Goal: Task Accomplishment & Management: Complete application form

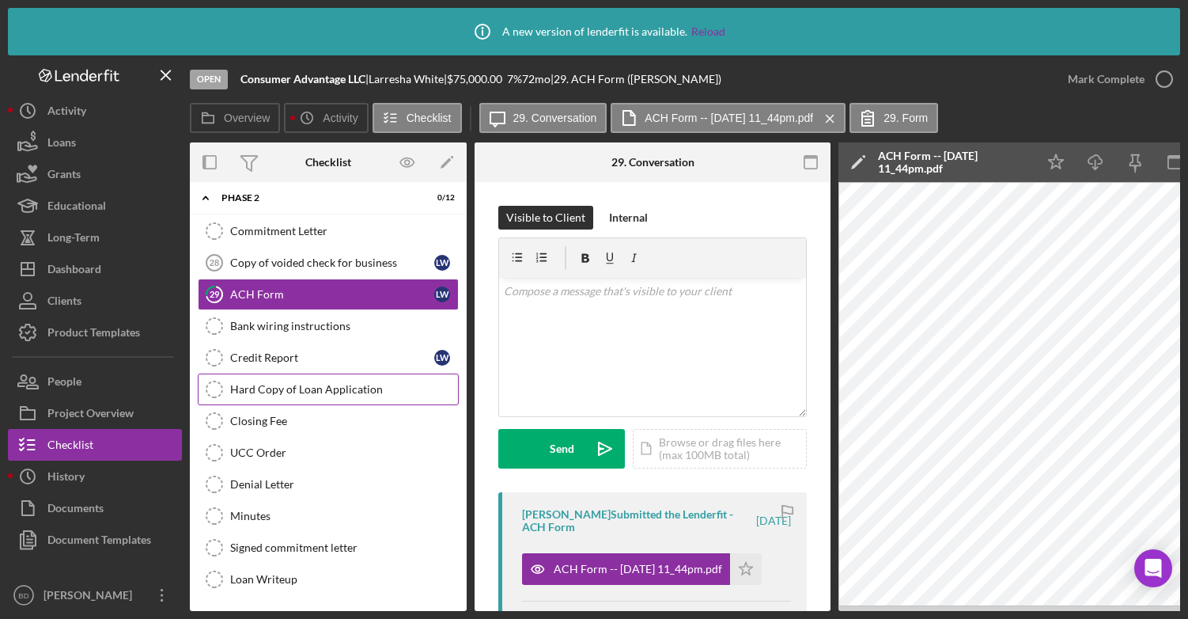
scroll to position [47, 0]
click at [273, 483] on div "Denial Letter" at bounding box center [344, 484] width 228 height 13
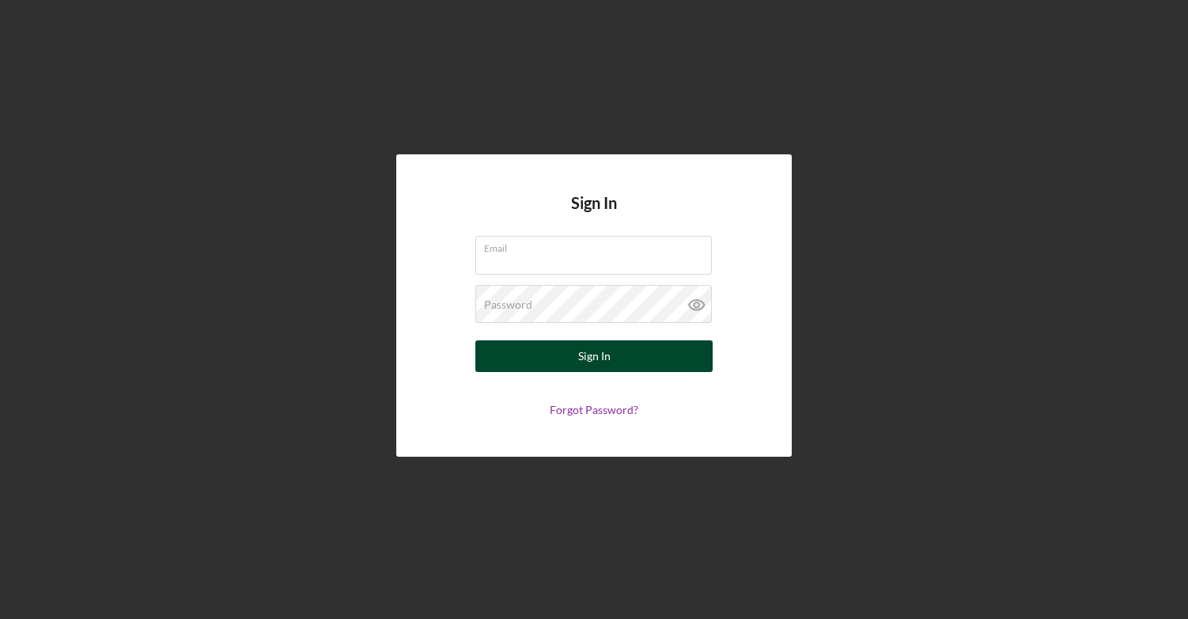
type input "[EMAIL_ADDRESS][DOMAIN_NAME]"
click at [531, 362] on button "Sign In" at bounding box center [593, 356] width 237 height 32
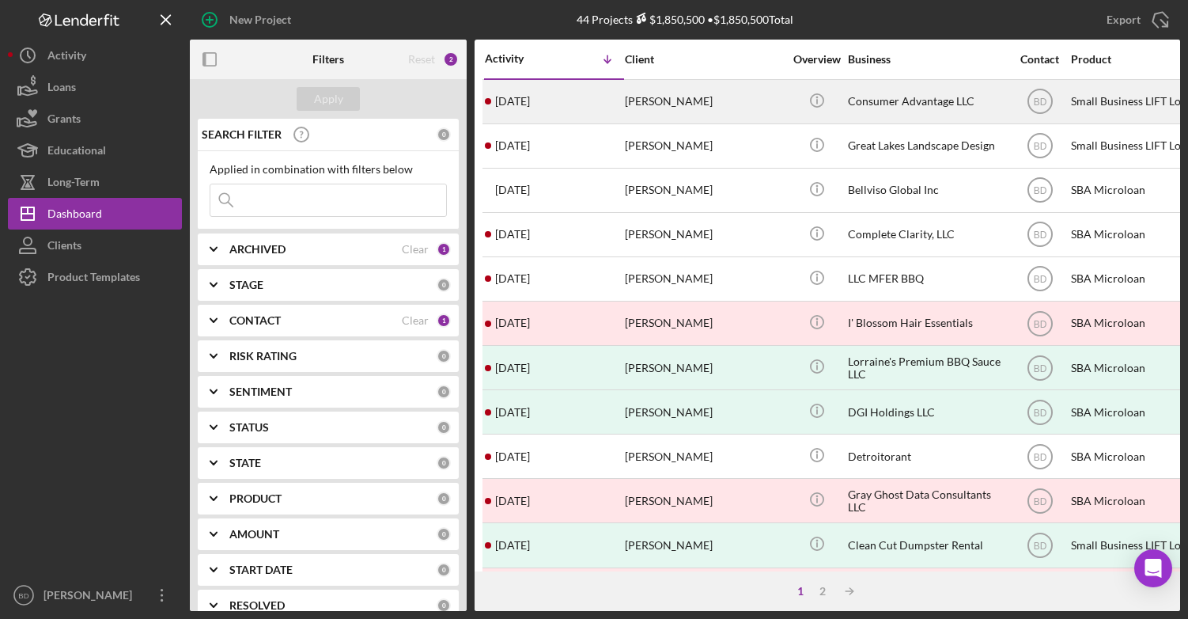
click at [573, 93] on div "[DATE] [PERSON_NAME]" at bounding box center [554, 102] width 138 height 42
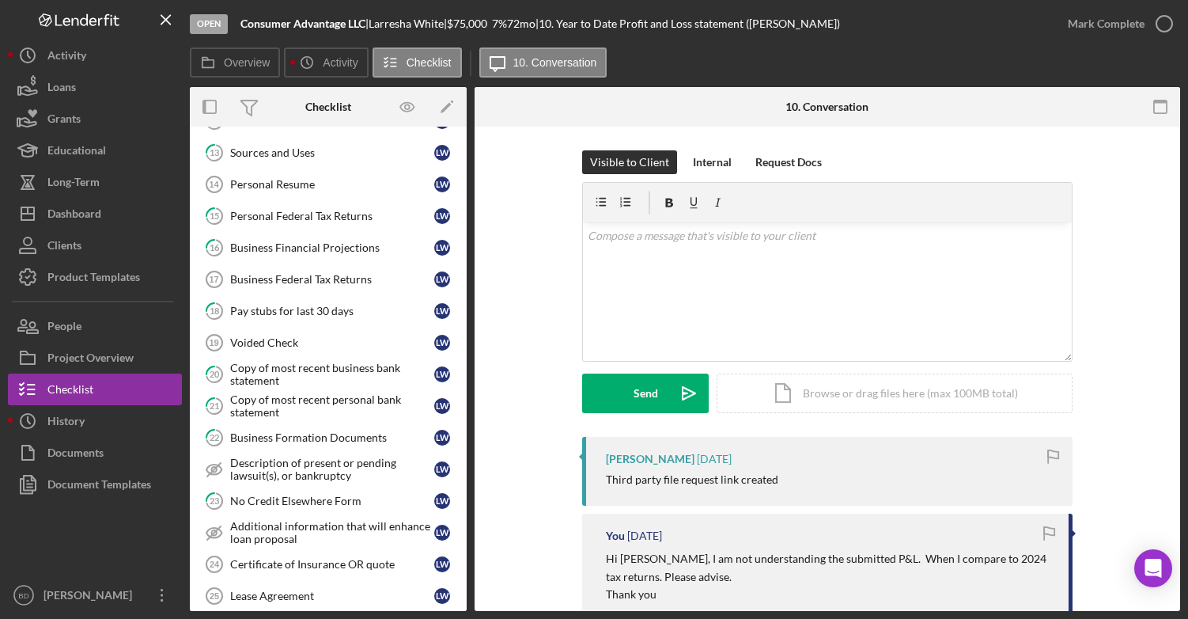
scroll to position [506, 0]
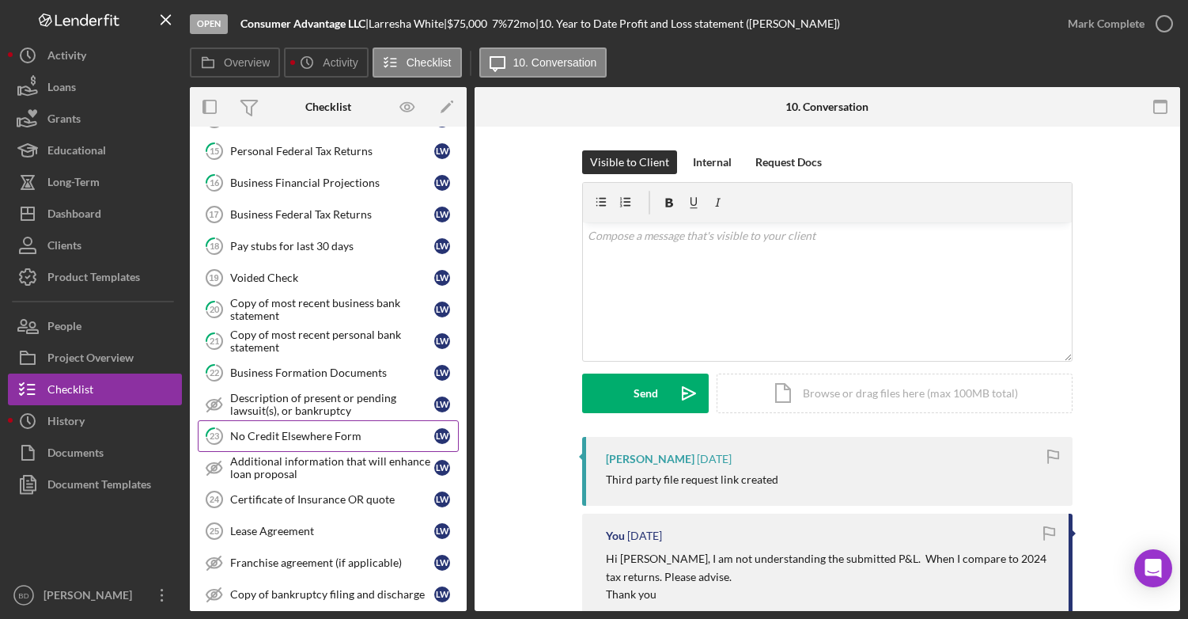
click at [323, 444] on link "23 No Credit Elsewhere Form [PERSON_NAME]" at bounding box center [328, 436] width 261 height 32
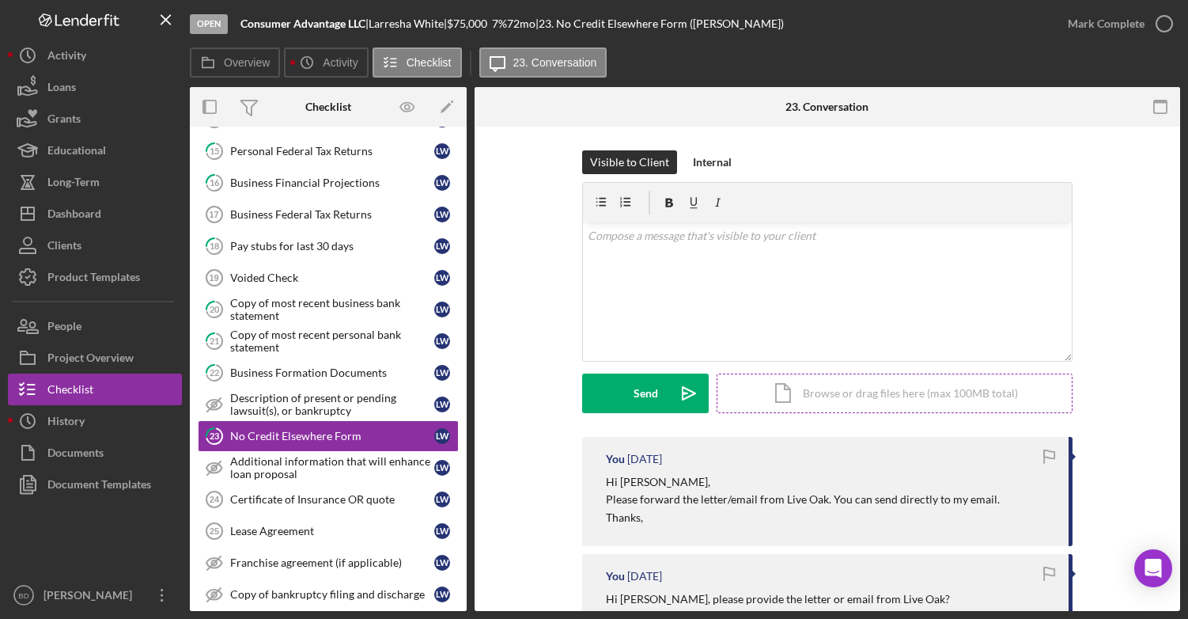
click at [797, 394] on div "Icon/Document Browse or drag files here (max 100MB total) Tap to choose files o…" at bounding box center [895, 393] width 356 height 40
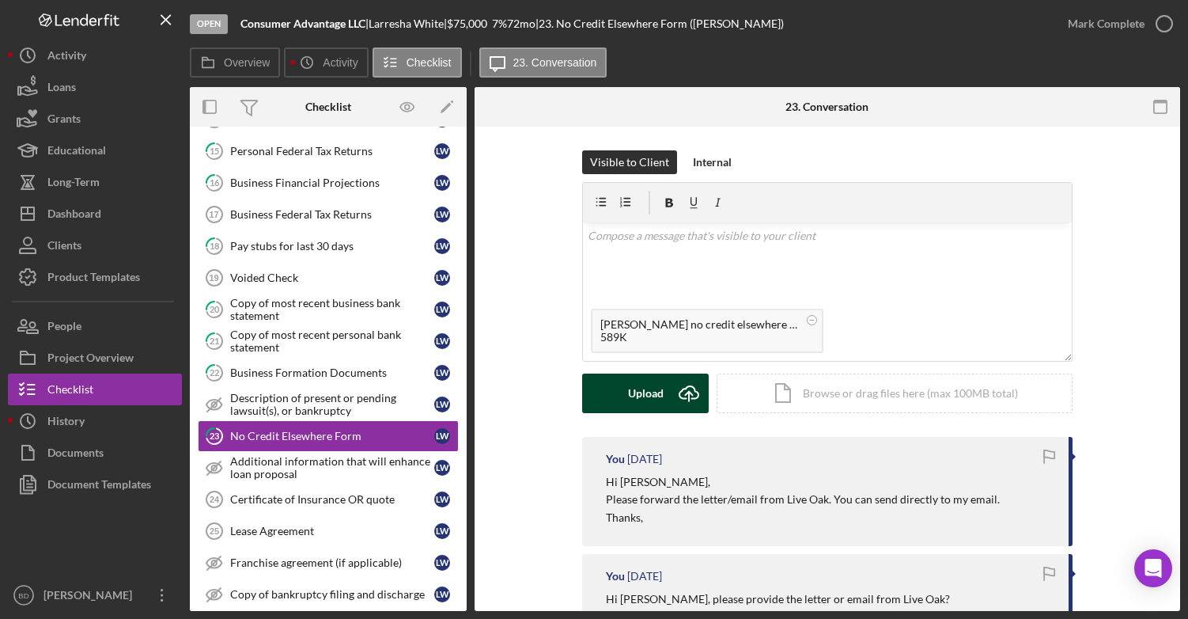
click at [661, 389] on button "Upload Icon/Upload" at bounding box center [645, 393] width 127 height 40
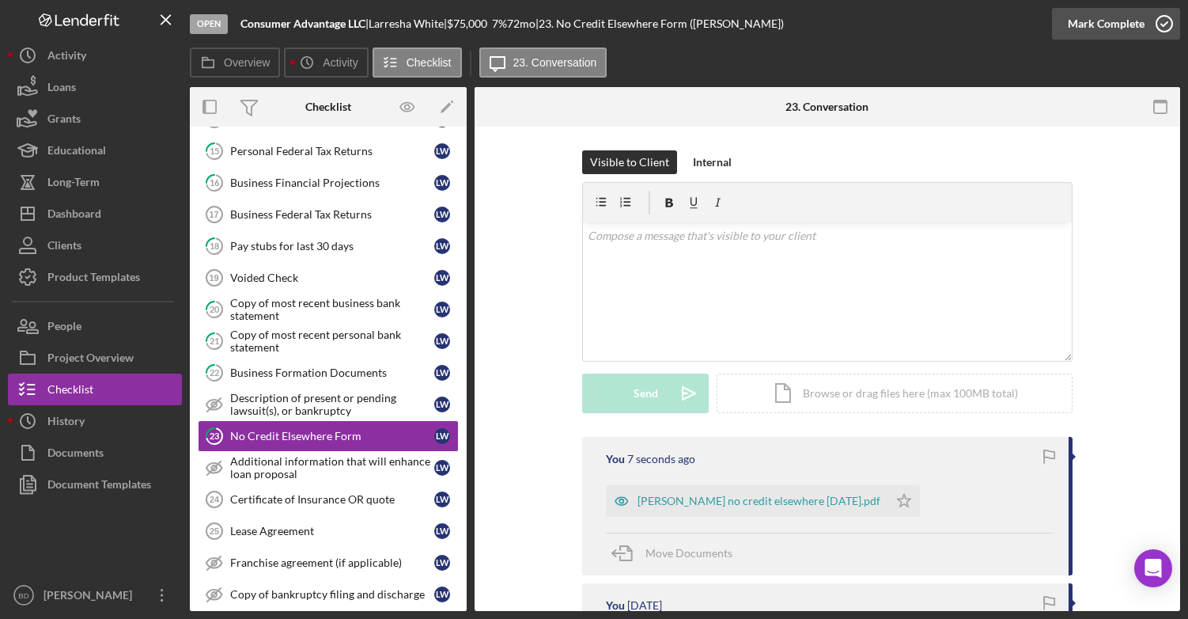
click at [1165, 19] on icon "button" at bounding box center [1165, 24] width 40 height 40
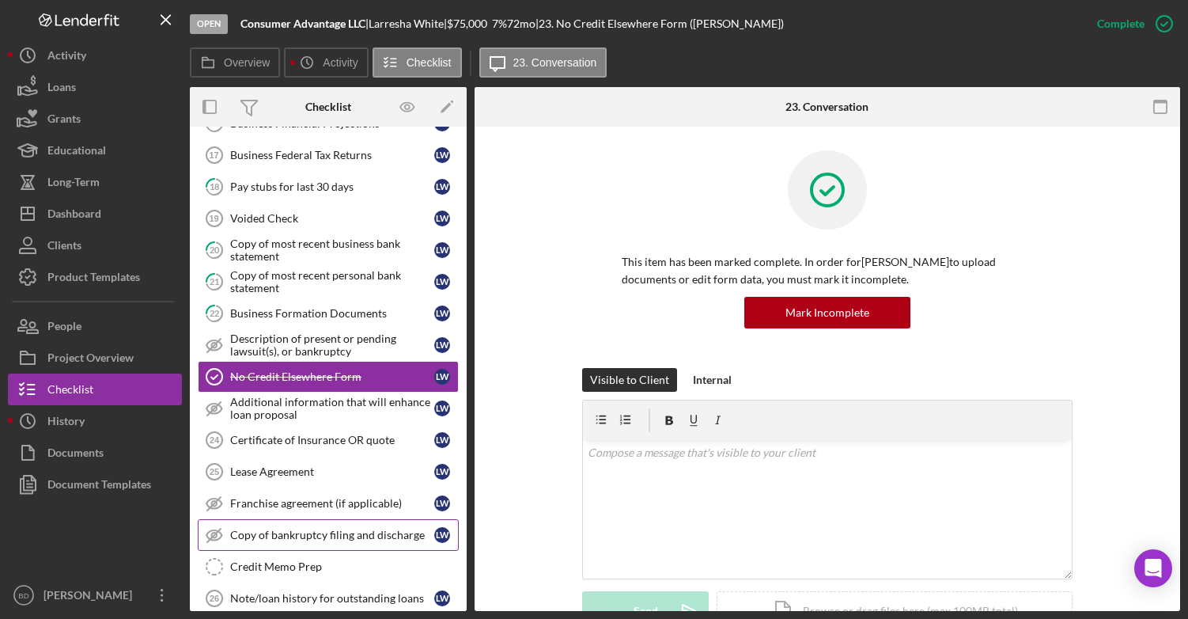
scroll to position [553, 0]
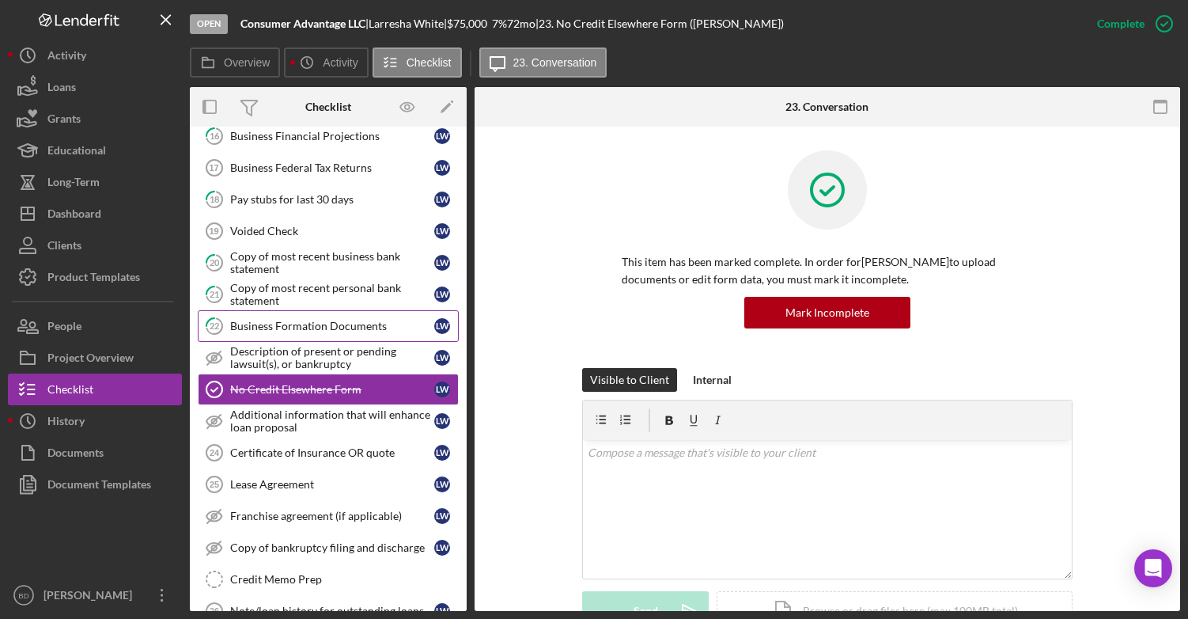
click at [297, 324] on div "Business Formation Documents" at bounding box center [332, 326] width 204 height 13
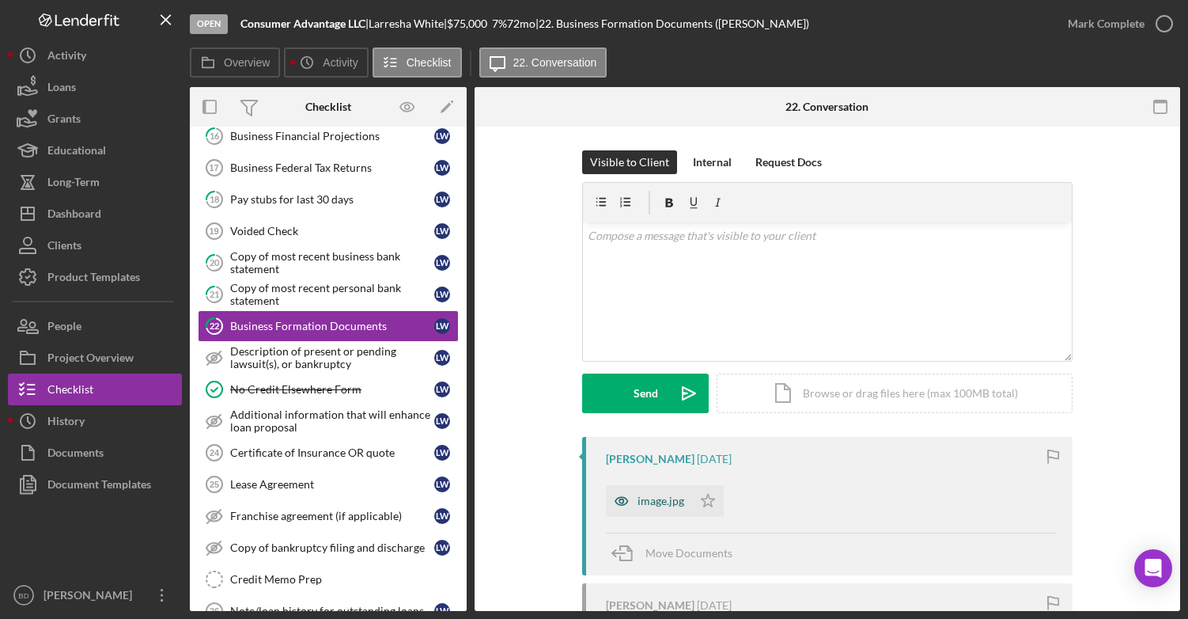
click at [645, 497] on div "image.jpg" at bounding box center [661, 500] width 47 height 13
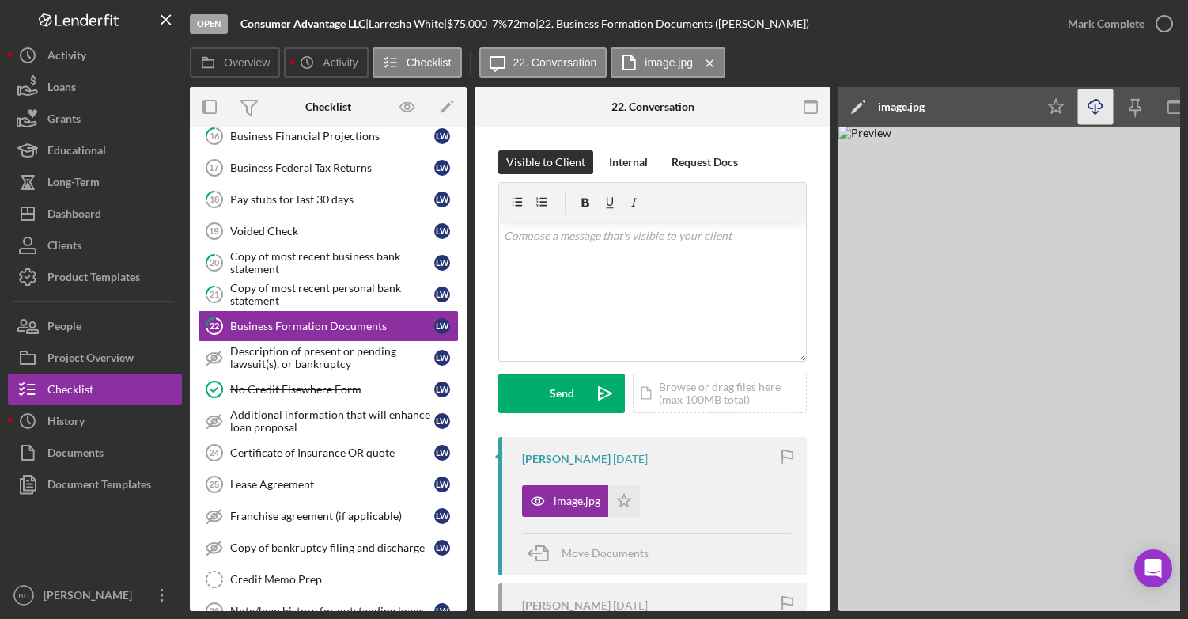
click at [1101, 105] on icon "Icon/Download" at bounding box center [1096, 107] width 36 height 36
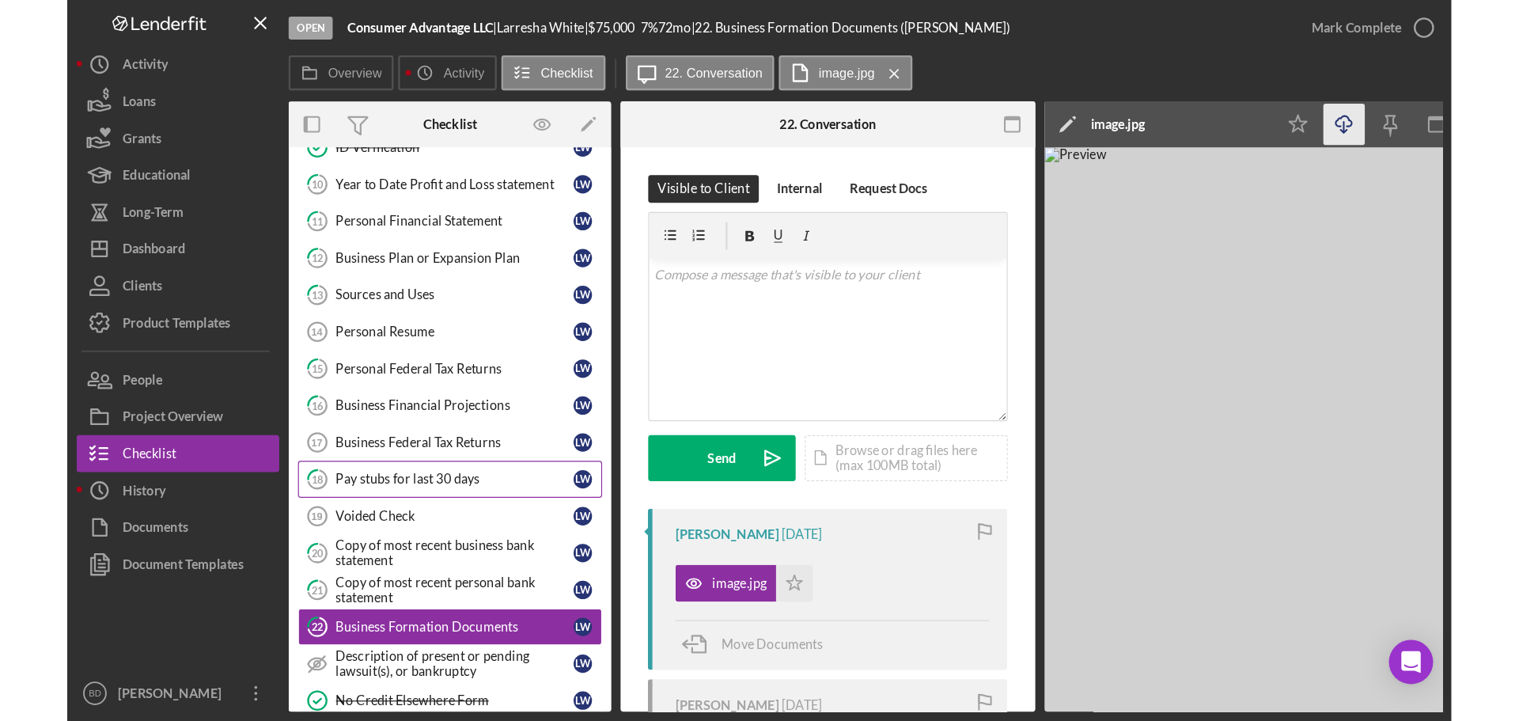
scroll to position [316, 0]
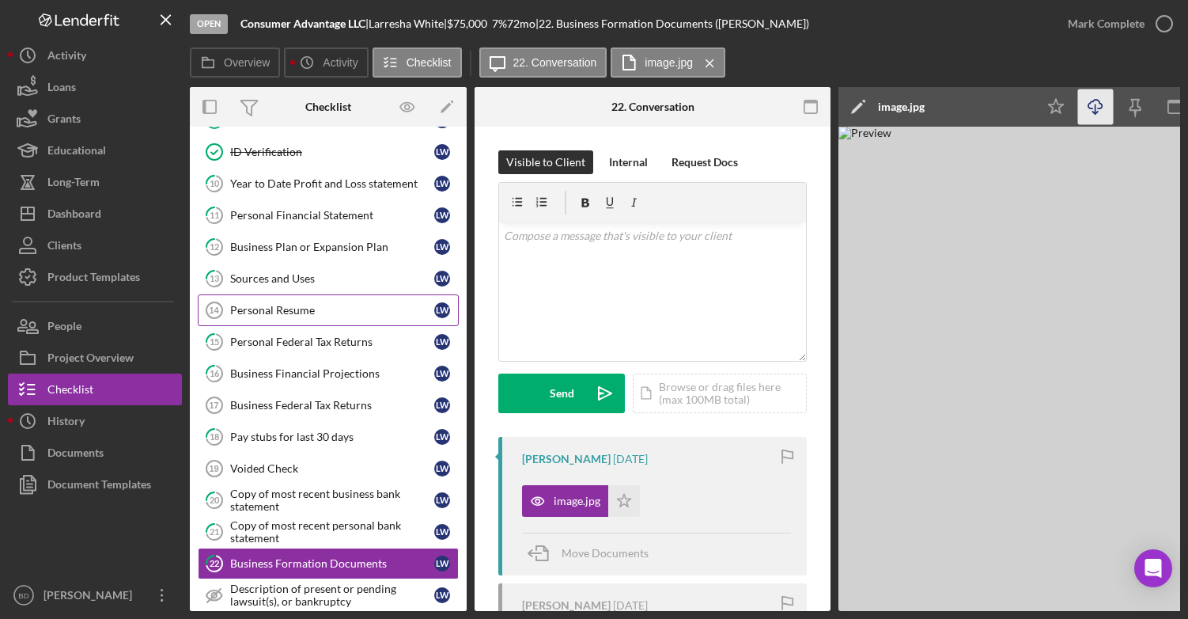
click at [292, 310] on div "Personal Resume" at bounding box center [332, 310] width 204 height 13
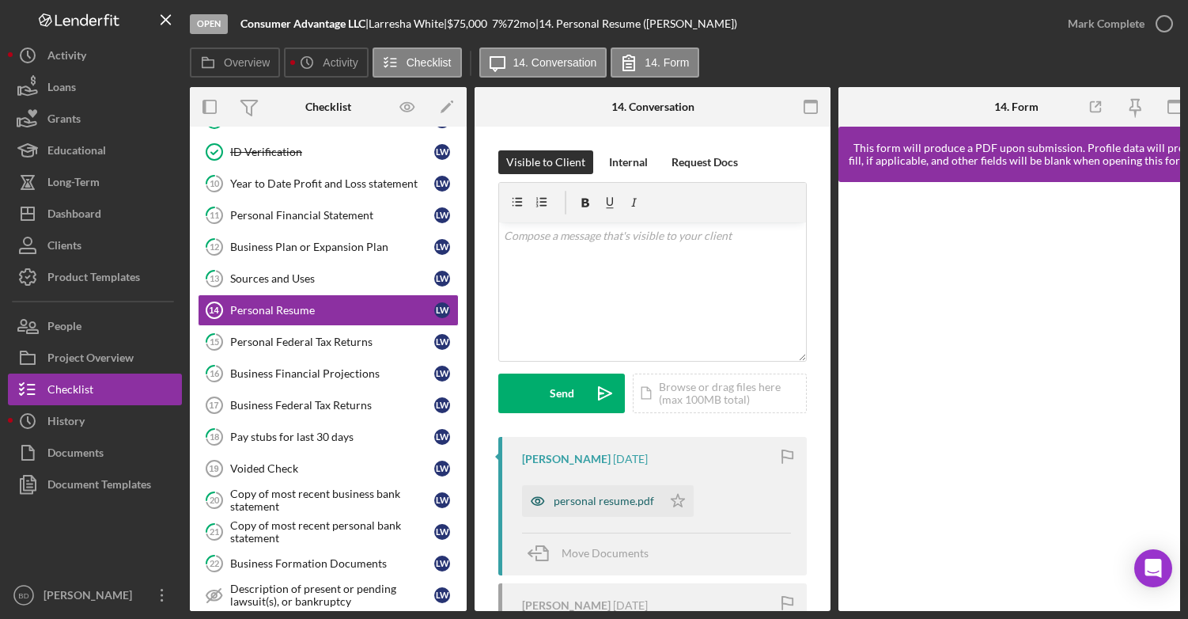
click at [576, 498] on div "personal resume.pdf" at bounding box center [604, 500] width 100 height 13
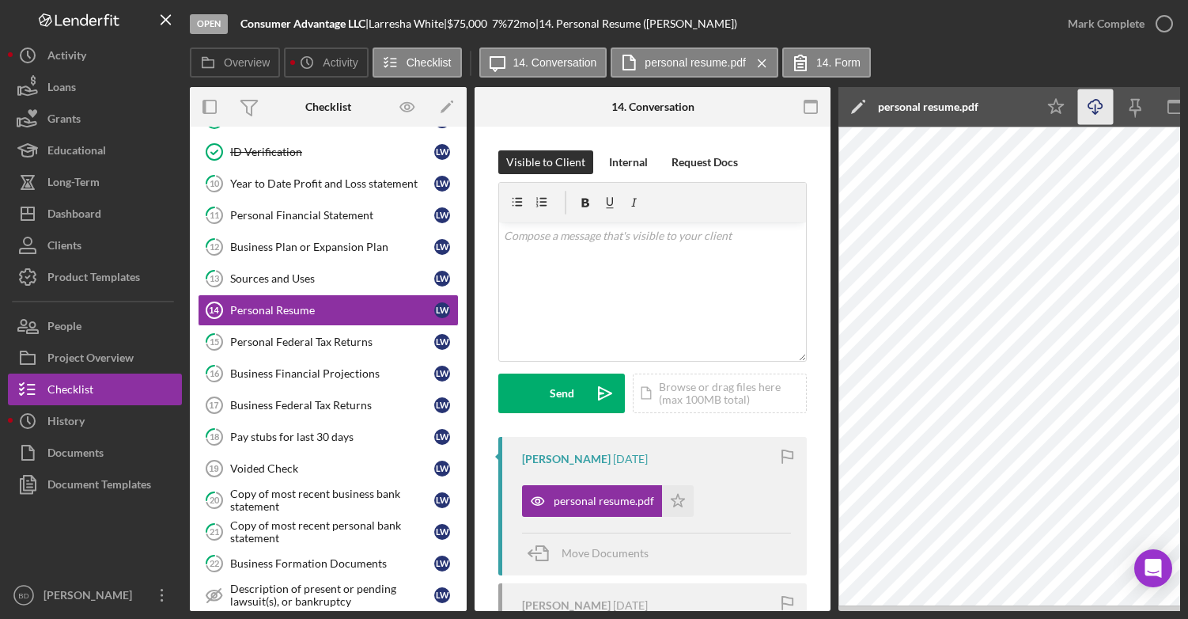
click at [1089, 108] on icon "button" at bounding box center [1095, 104] width 13 height 9
click at [1161, 18] on icon "button" at bounding box center [1165, 24] width 40 height 40
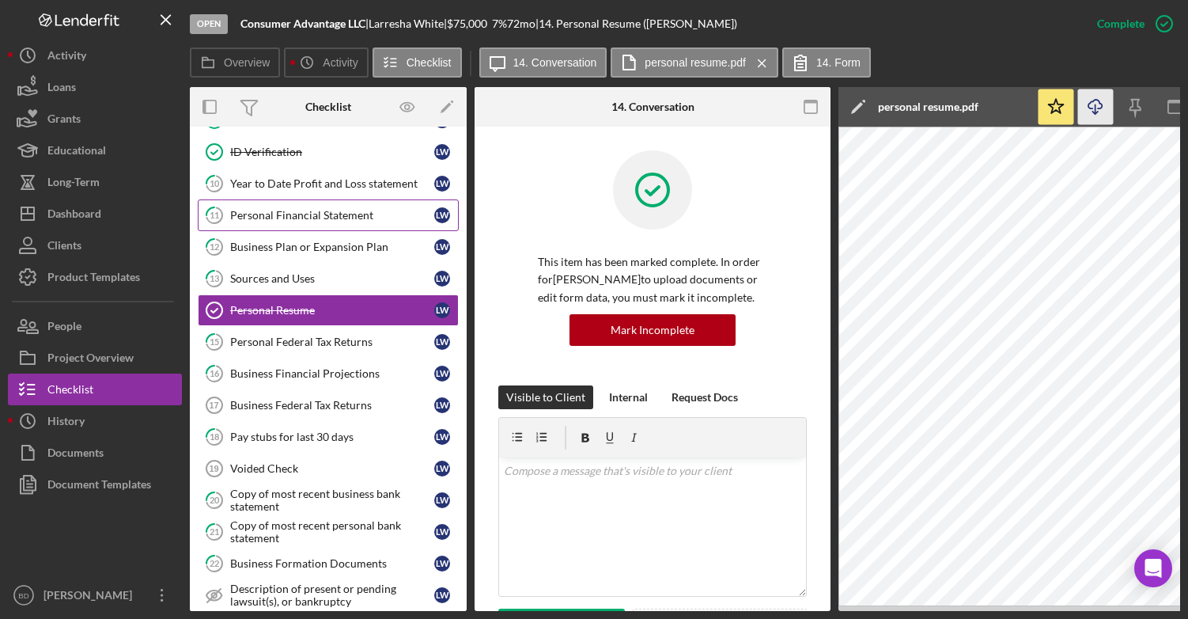
click at [362, 215] on div "Personal Financial Statement" at bounding box center [332, 215] width 204 height 13
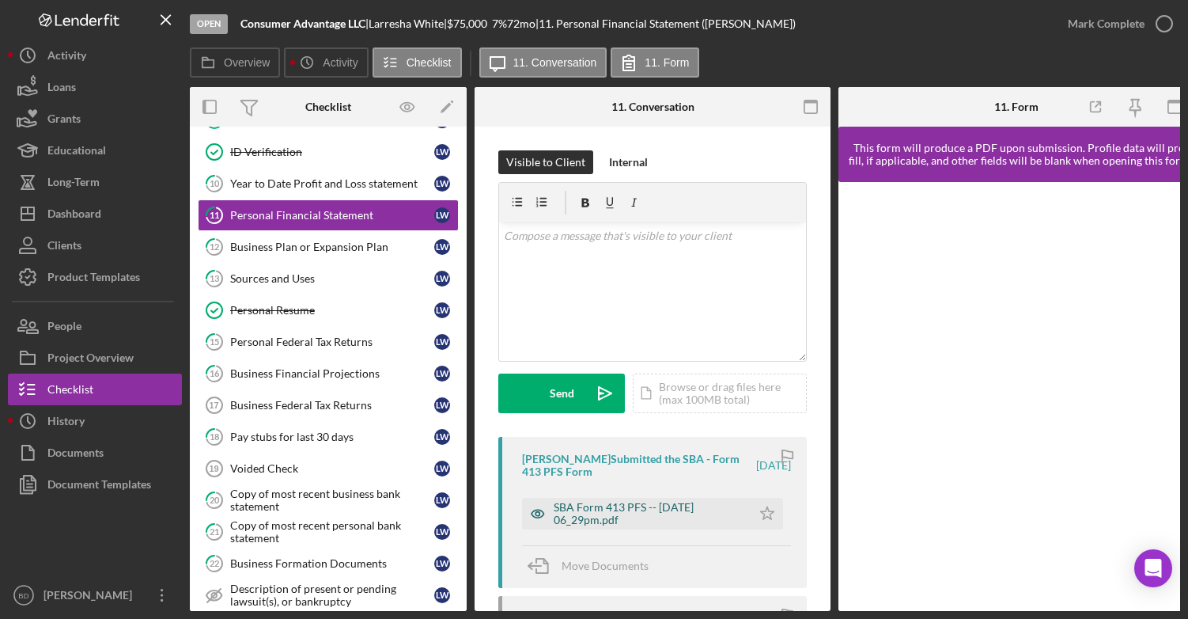
click at [677, 509] on div "SBA Form 413 PFS -- [DATE] 06_29pm.pdf" at bounding box center [649, 513] width 190 height 25
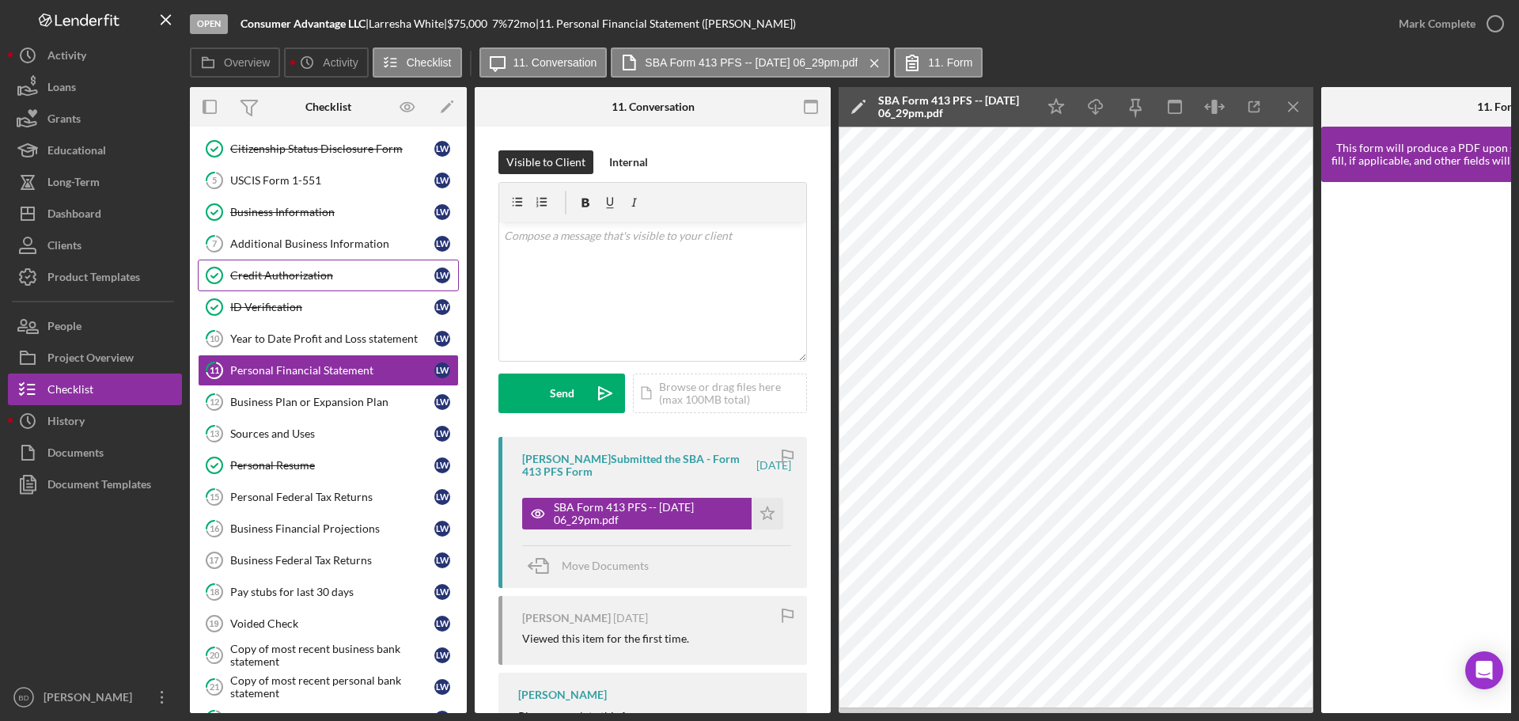
scroll to position [157, 0]
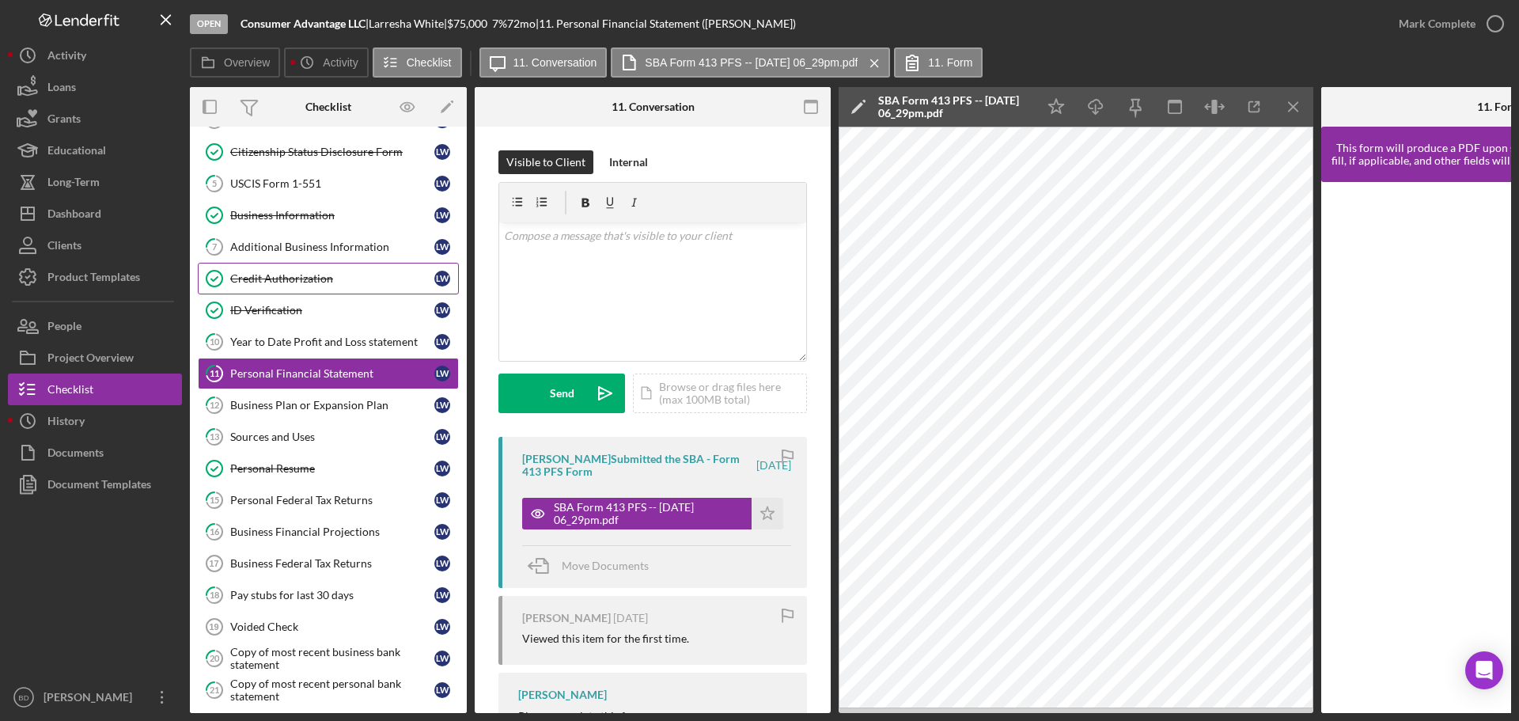
click at [408, 273] on div "Credit Authorization" at bounding box center [332, 278] width 204 height 13
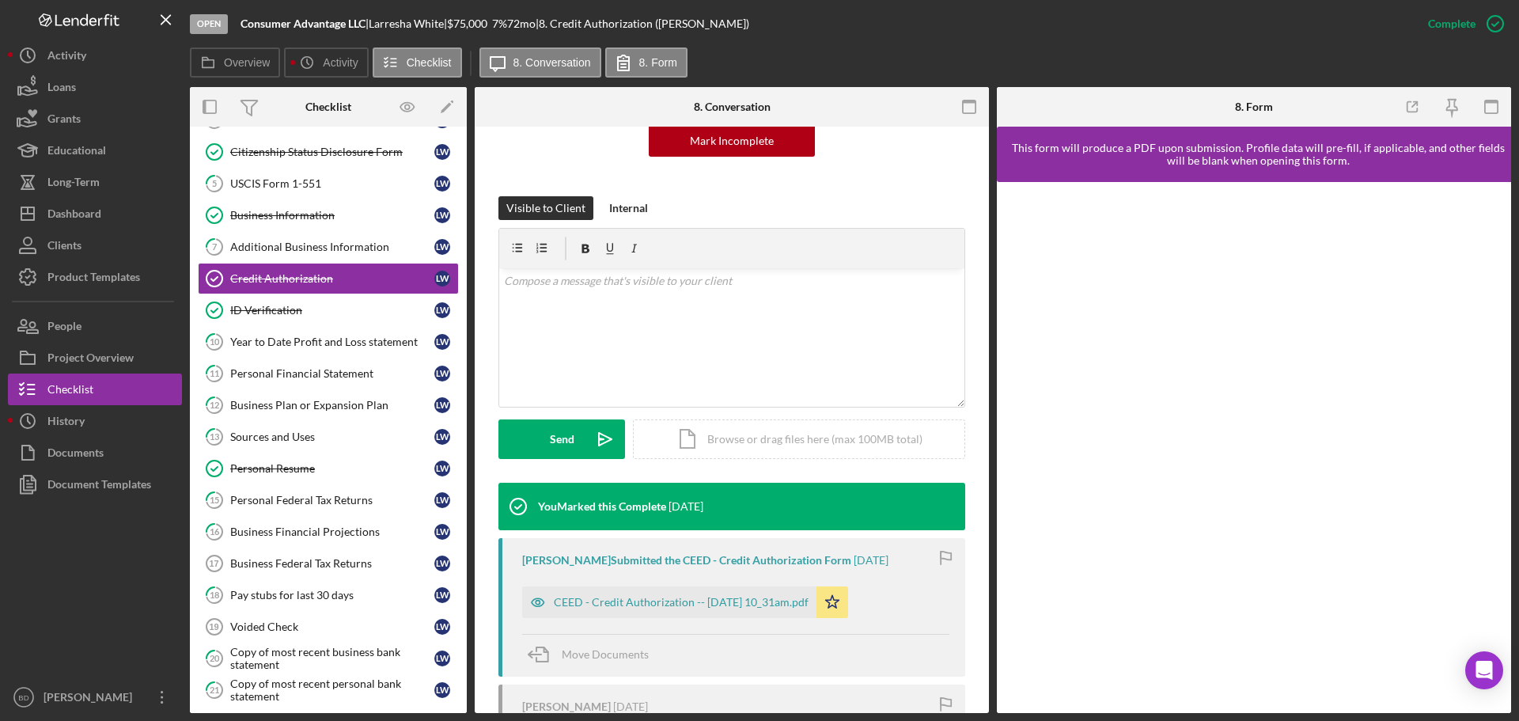
scroll to position [198, 0]
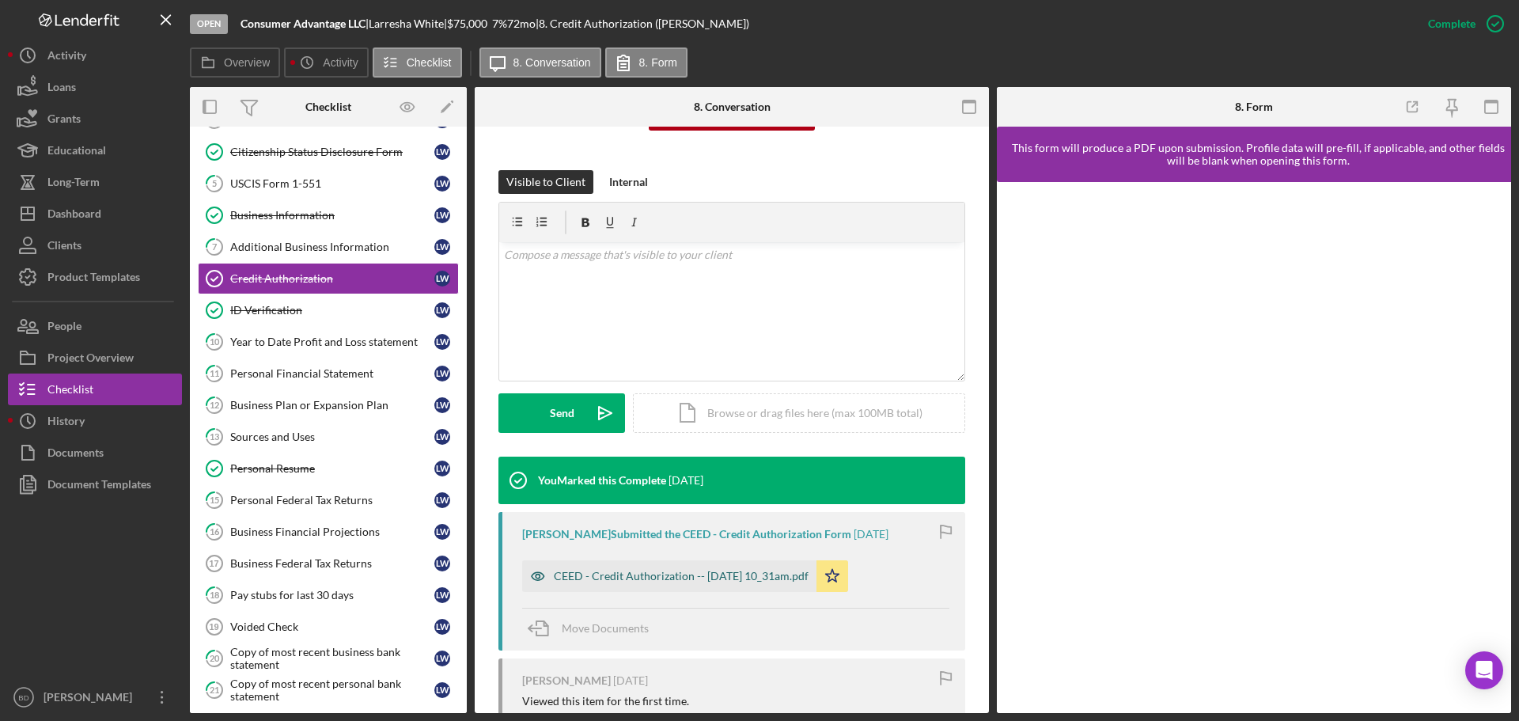
click at [744, 570] on div "CEED - Credit Authorization -- [DATE] 10_31am.pdf" at bounding box center [681, 576] width 255 height 13
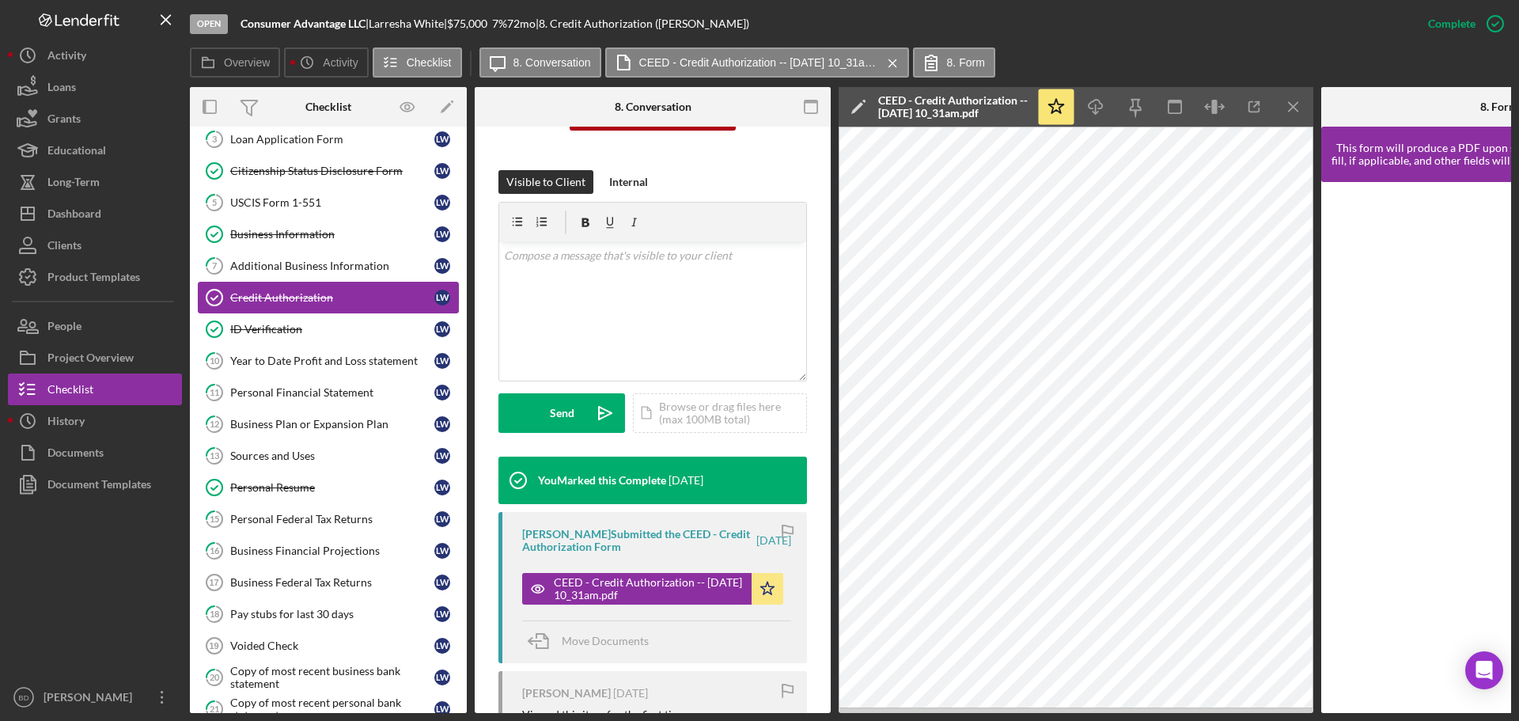
scroll to position [118, 0]
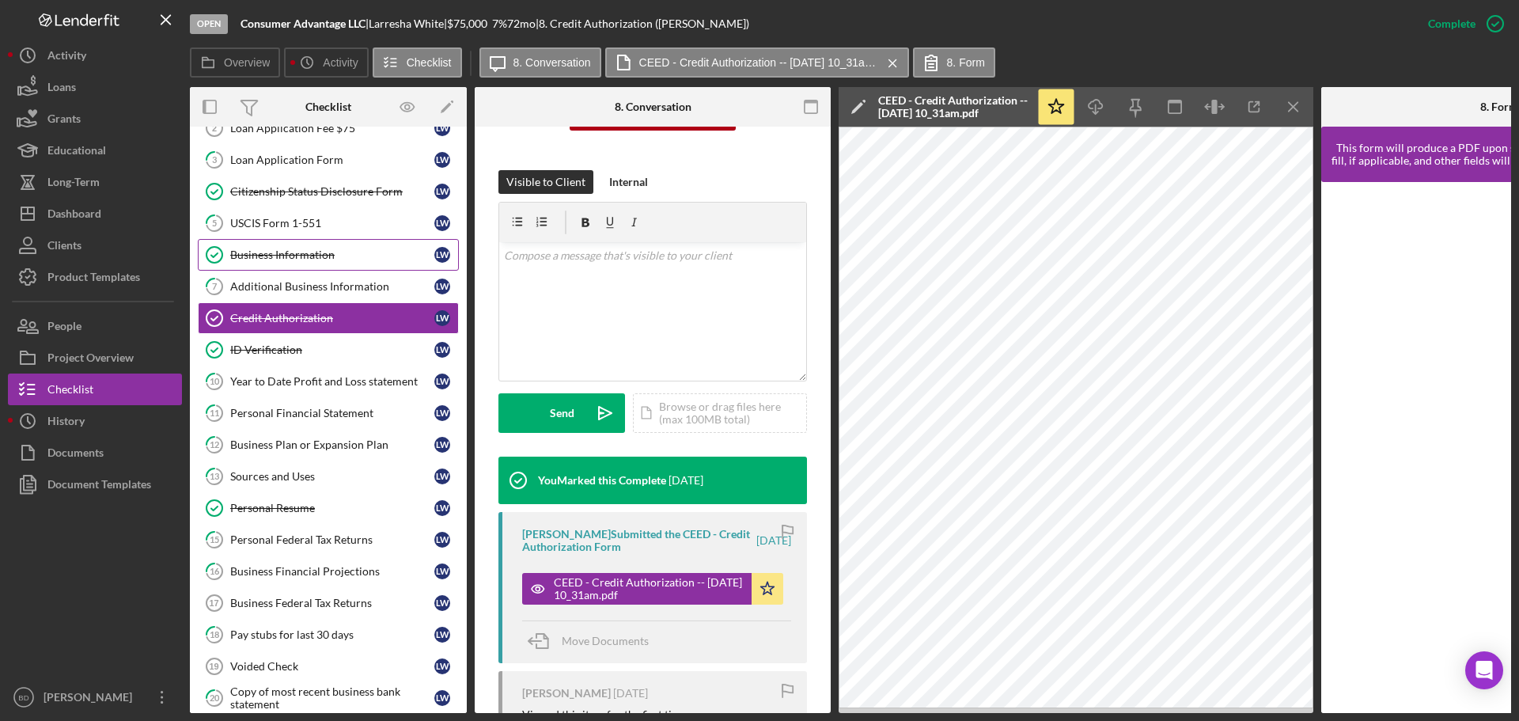
click at [364, 259] on div "Business Information" at bounding box center [332, 254] width 204 height 13
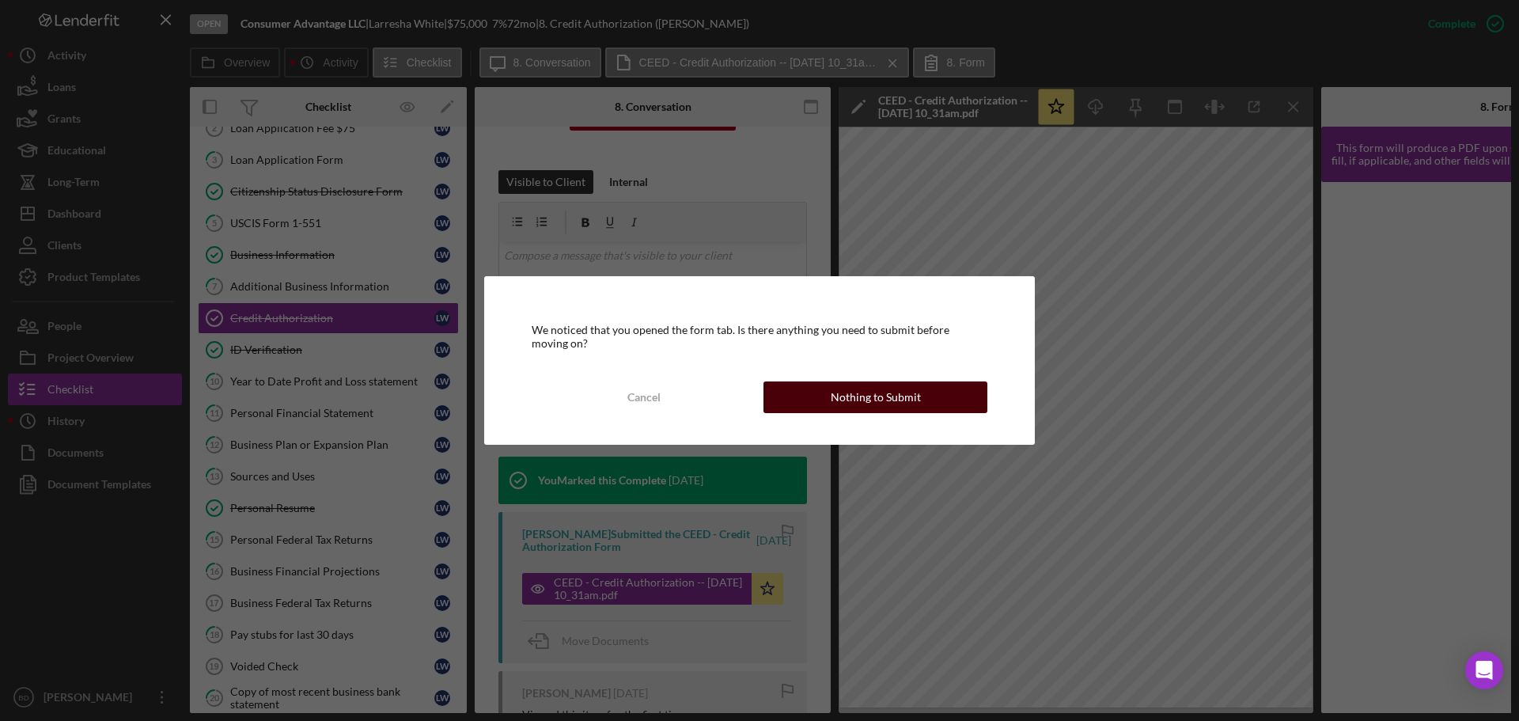
click at [898, 388] on div "Nothing to Submit" at bounding box center [876, 397] width 90 height 32
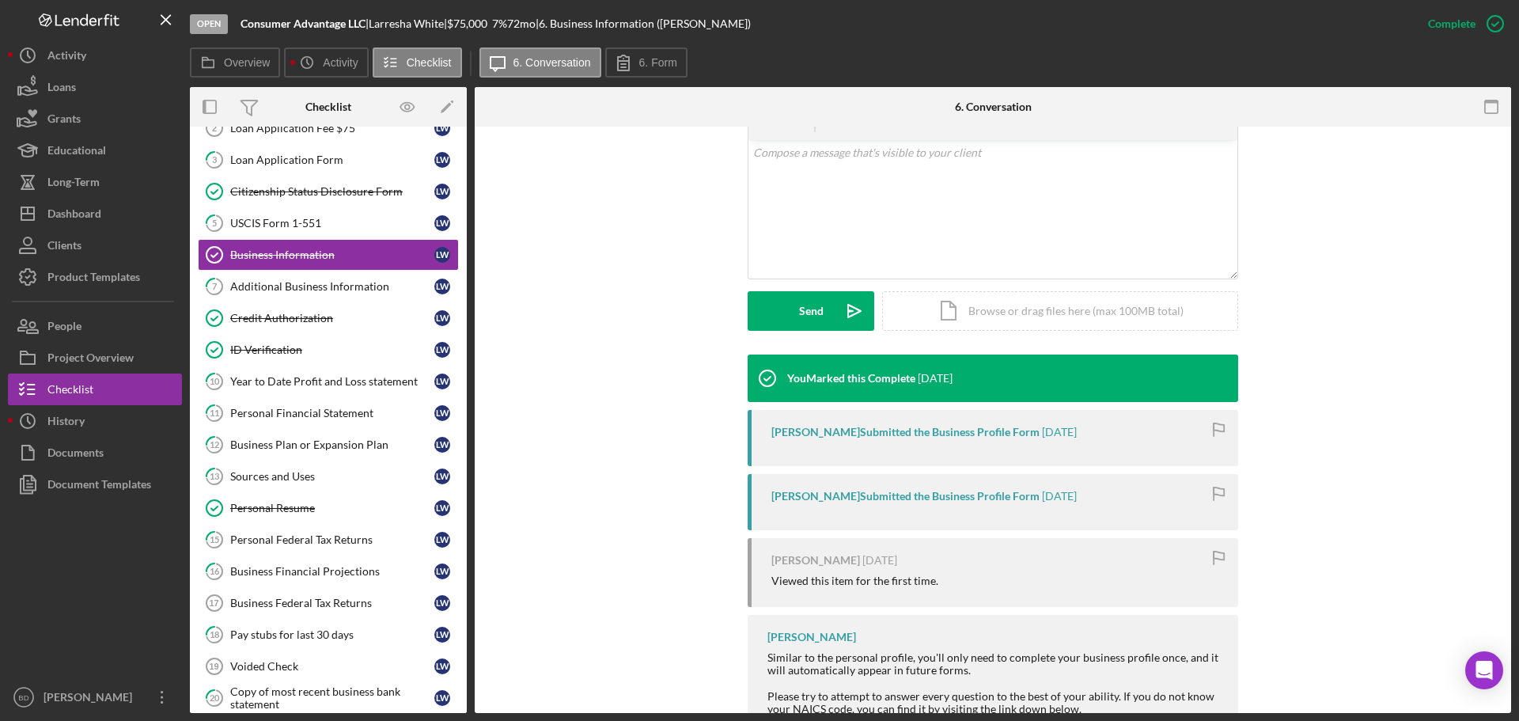
scroll to position [336, 0]
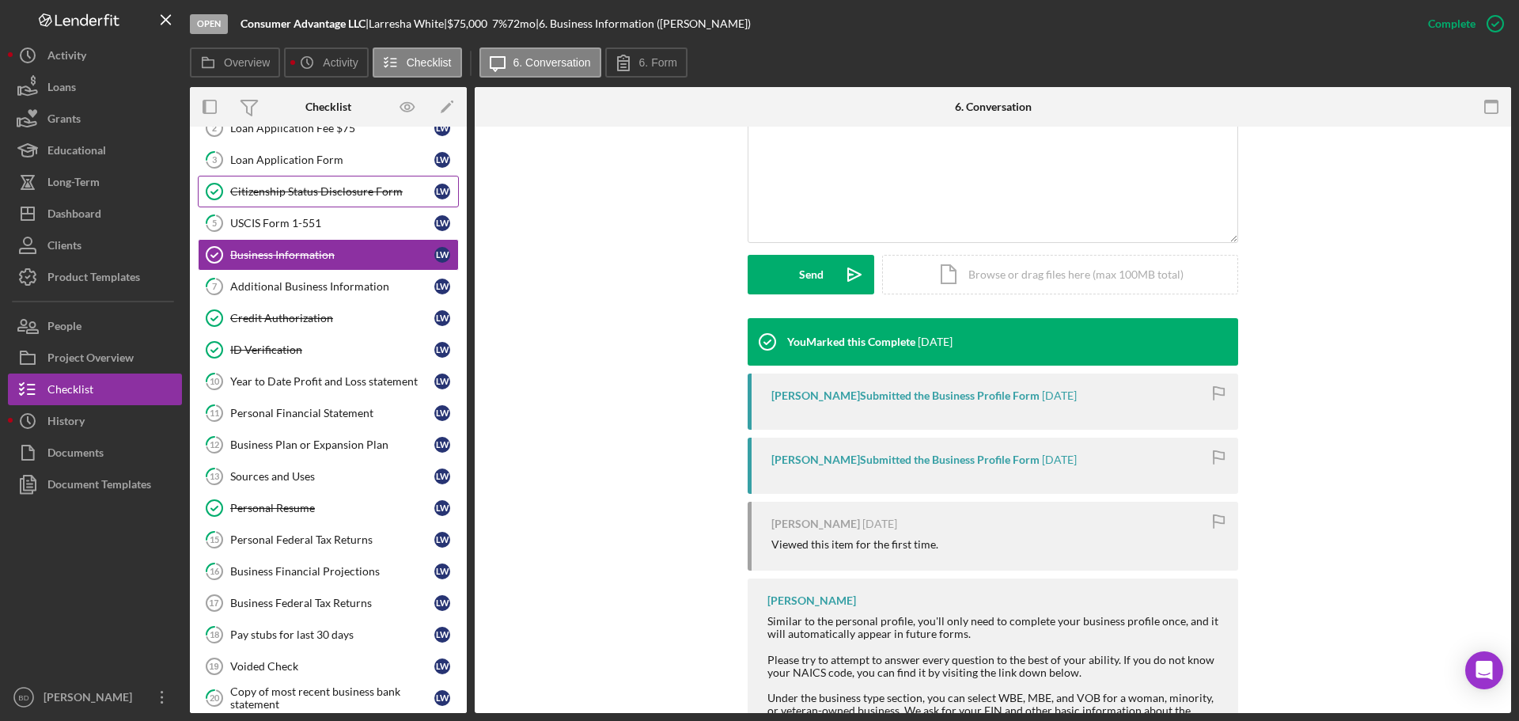
click at [278, 184] on link "Citizenship Status Disclosure Form Citizenship Status Disclosure Form [PERSON_N…" at bounding box center [328, 192] width 261 height 32
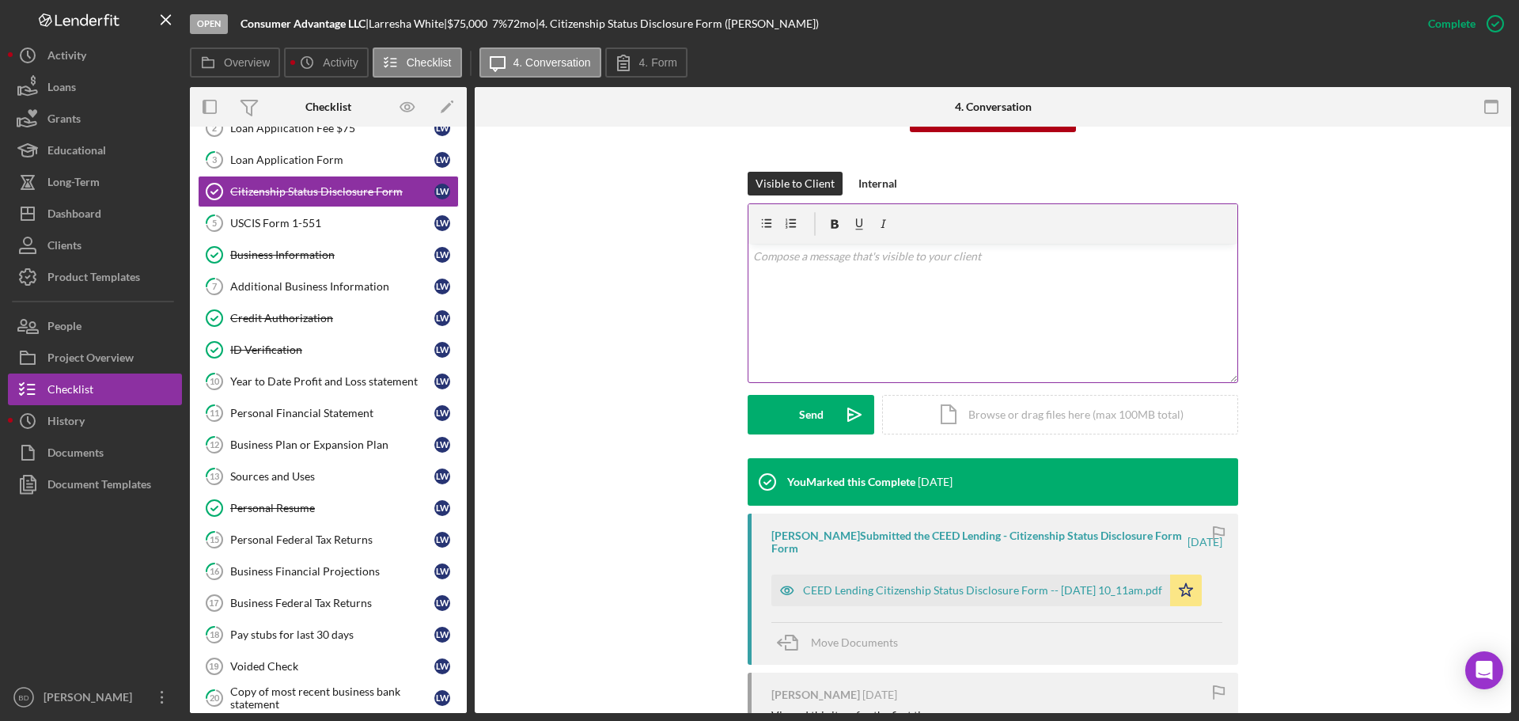
scroll to position [198, 0]
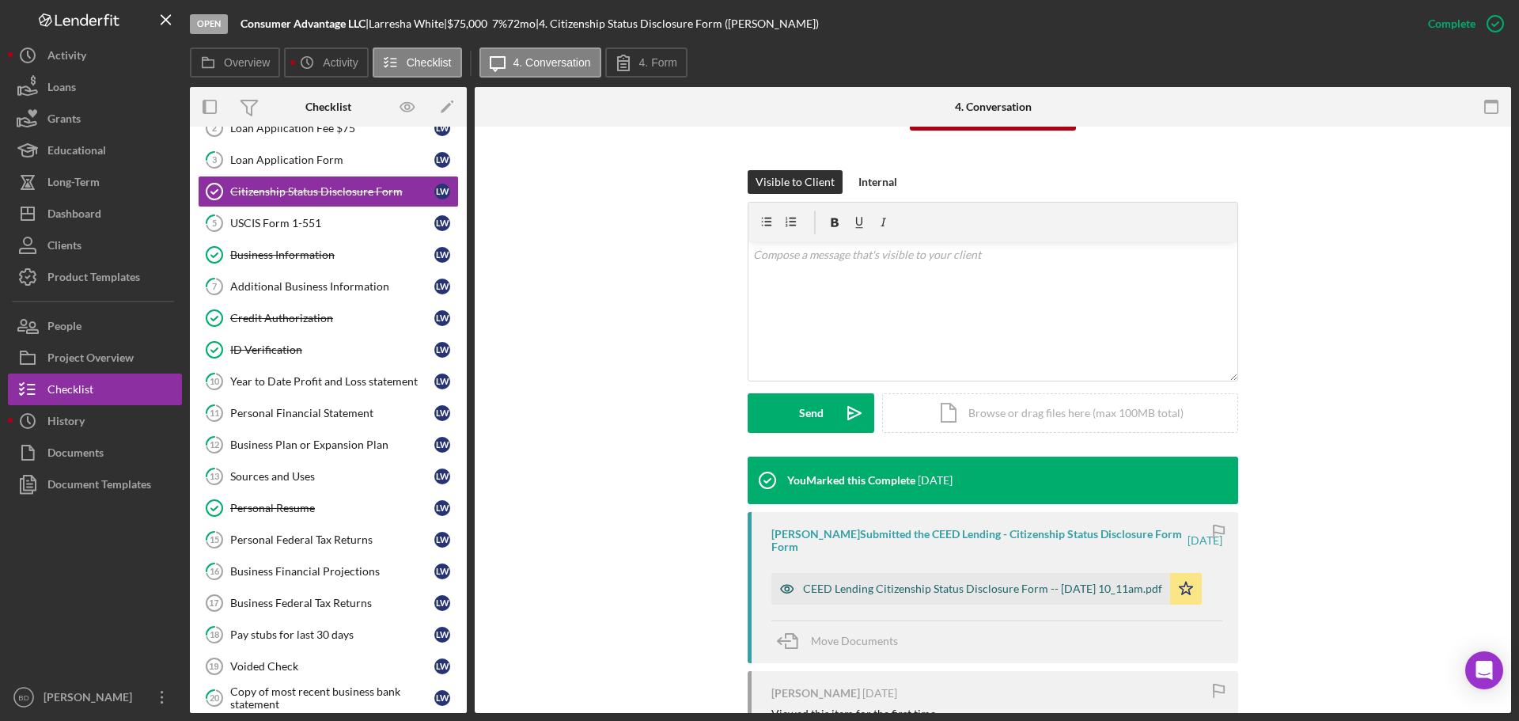
click at [983, 585] on div "CEED Lending Citizenship Status Disclosure Form -- [DATE] 10_11am.pdf" at bounding box center [982, 588] width 359 height 13
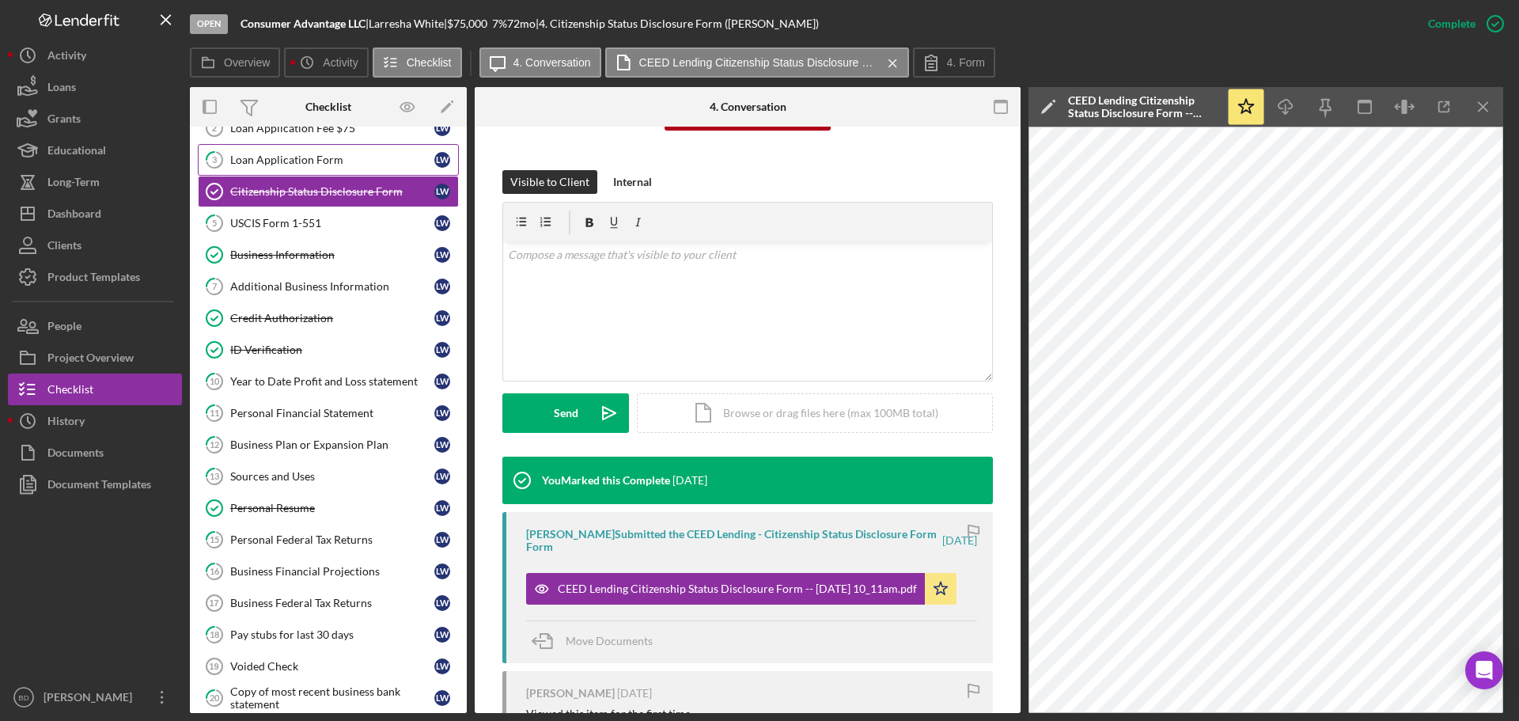
click at [345, 160] on div "Loan Application Form" at bounding box center [332, 159] width 204 height 13
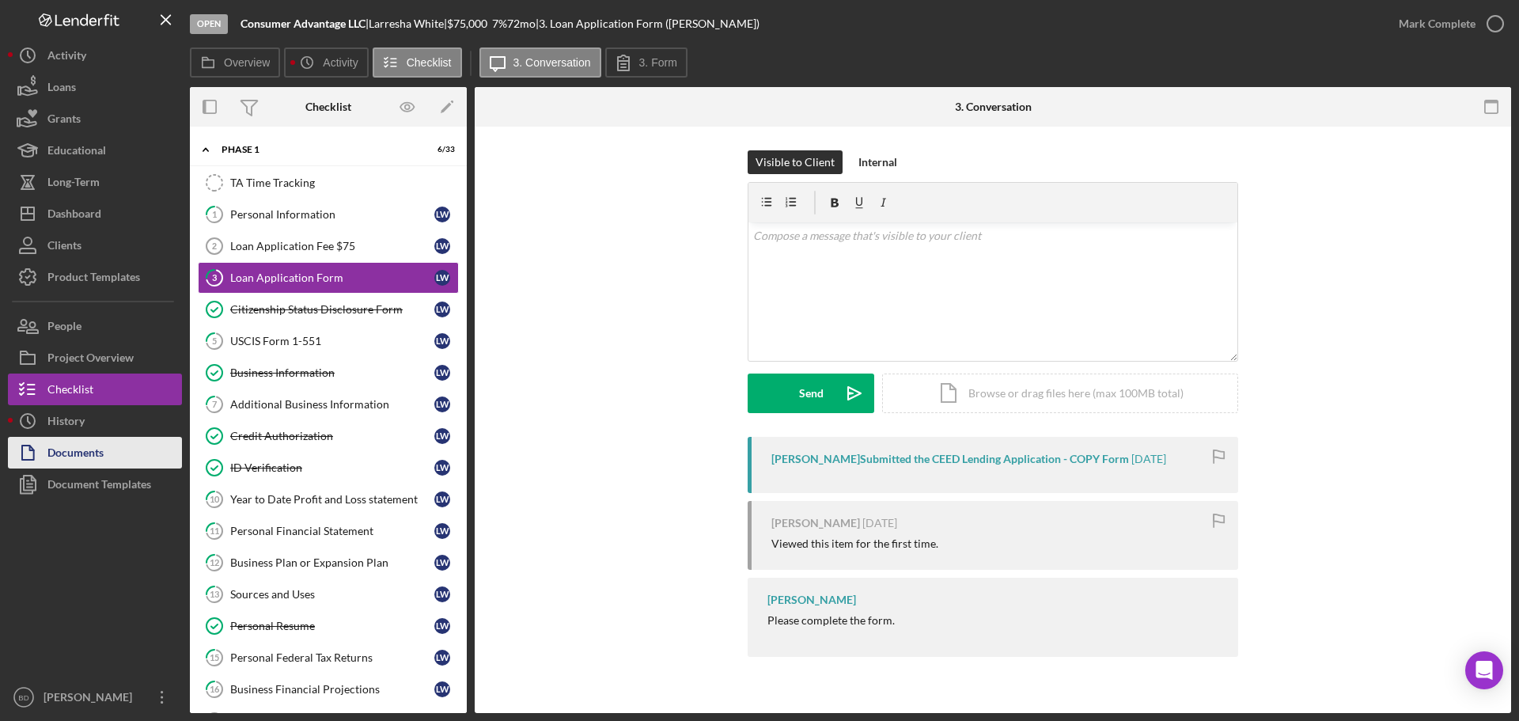
click at [67, 456] on div "Documents" at bounding box center [75, 455] width 56 height 36
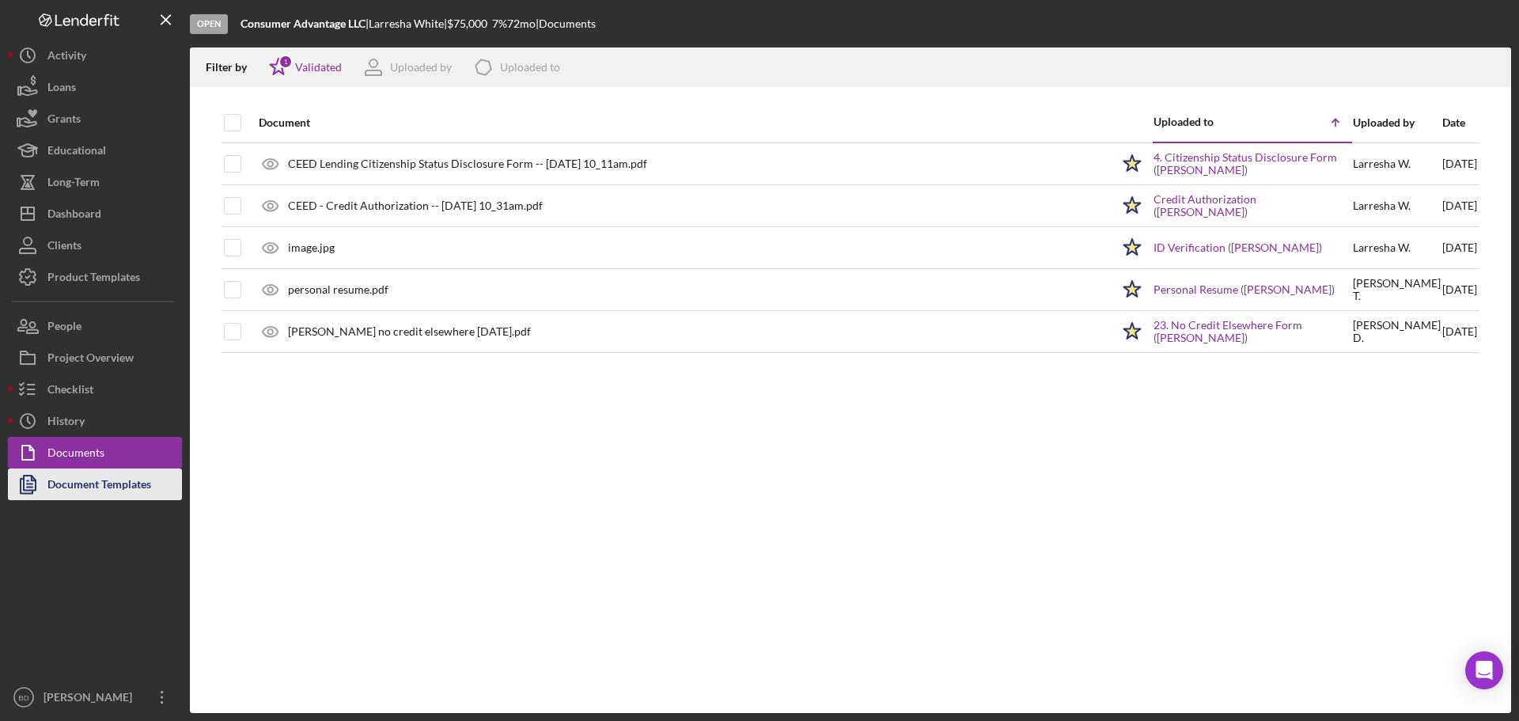
click at [112, 481] on div "Document Templates" at bounding box center [99, 486] width 104 height 36
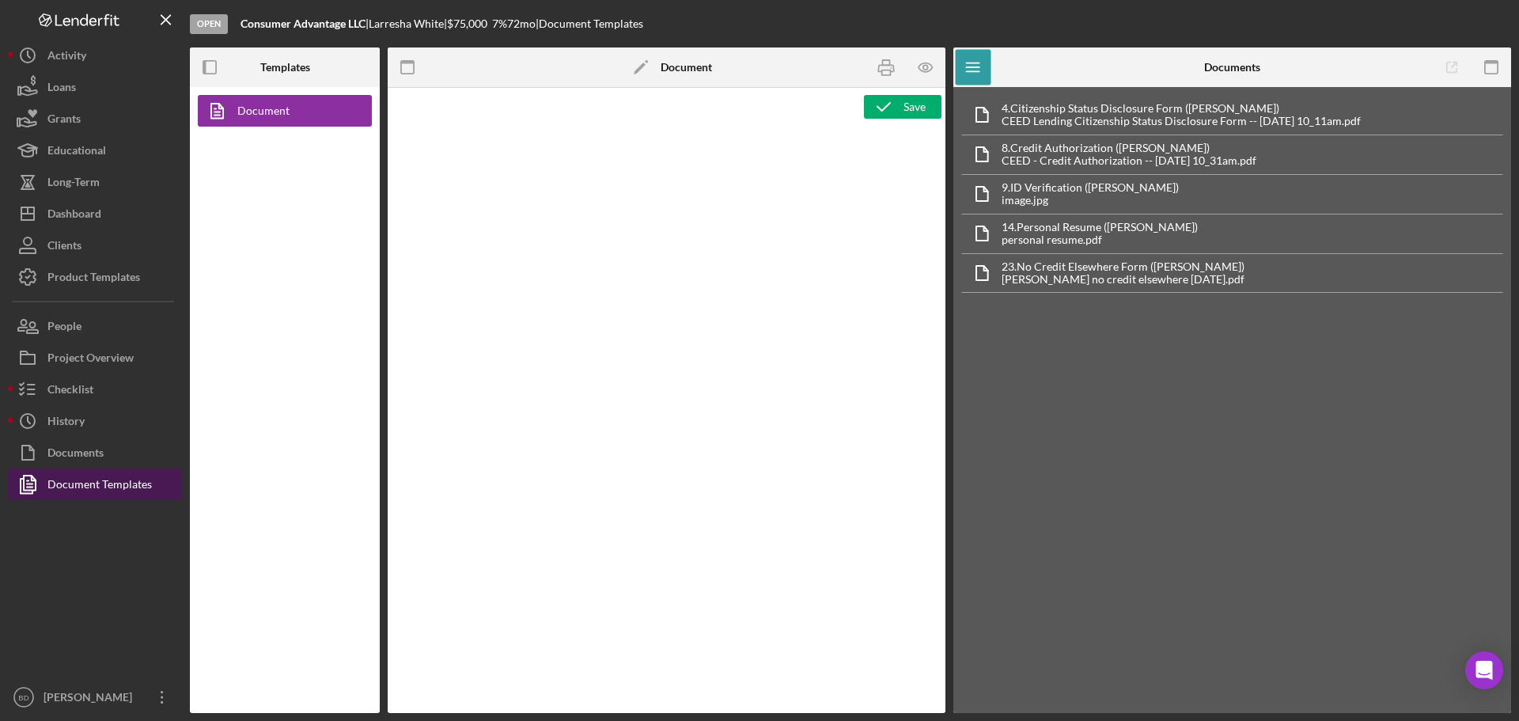
type textarea "<div> <p style="padding-left: 280px">&nbsp;</p> <p>&nbsp;</p> <p style="text-al…"
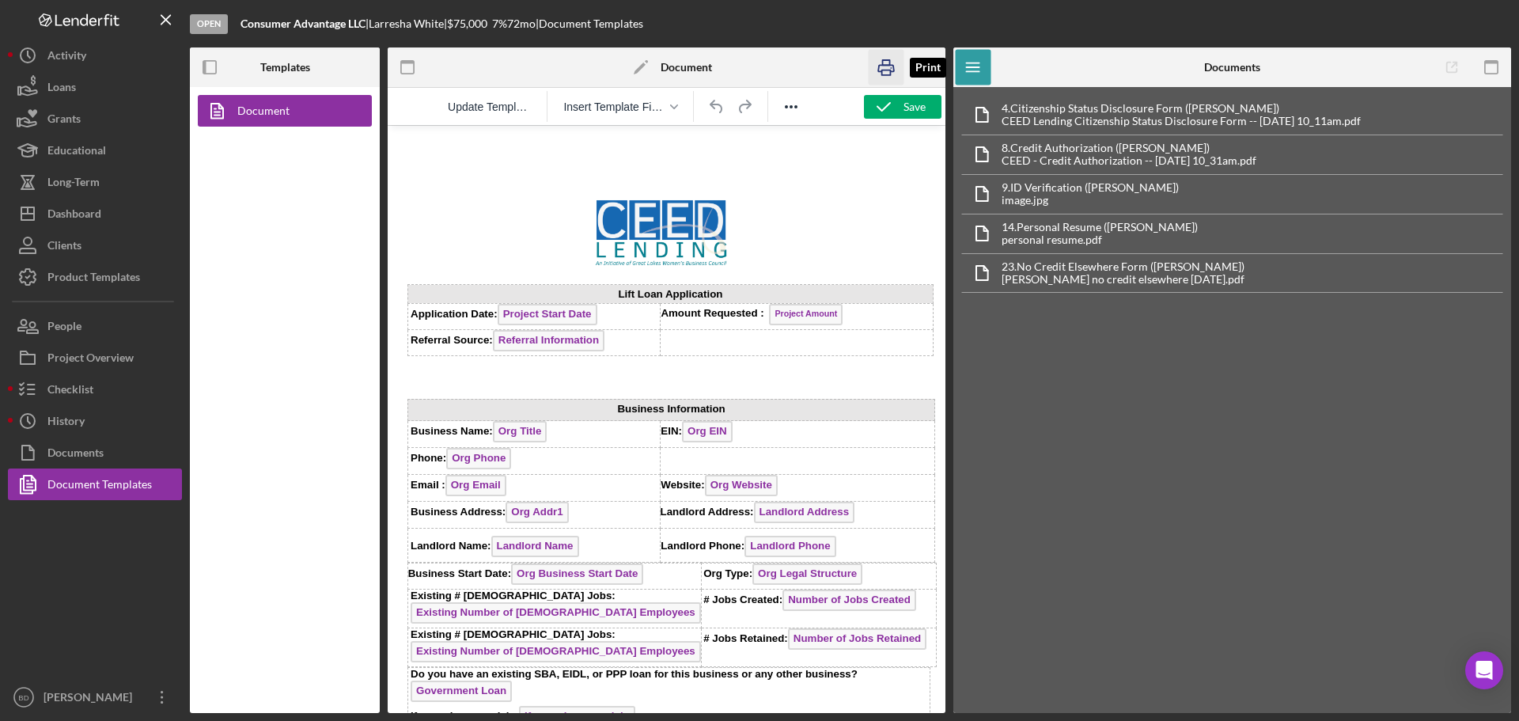
click at [884, 68] on icon "button" at bounding box center [887, 68] width 36 height 36
